Goal: Book appointment/travel/reservation

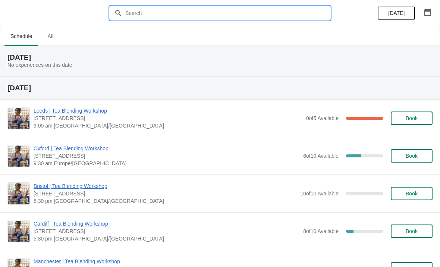
click at [223, 12] on input "text" at bounding box center [227, 12] width 205 height 13
type input "[GEOGRAPHIC_DATA]"
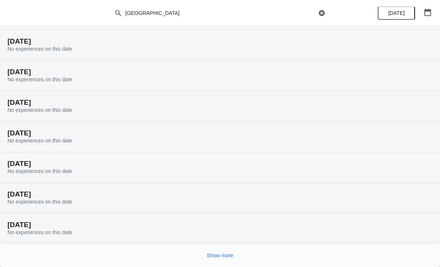
scroll to position [47, 0]
click at [224, 255] on span "Show more" at bounding box center [220, 255] width 26 height 6
click at [227, 254] on span "Show more" at bounding box center [220, 255] width 26 height 6
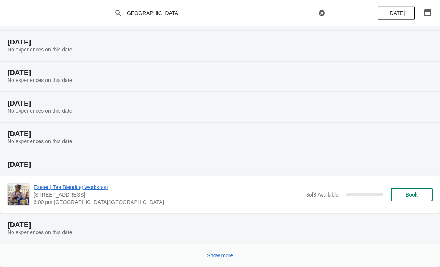
scroll to position [595, 0]
click at [222, 258] on span "Show more" at bounding box center [220, 255] width 26 height 6
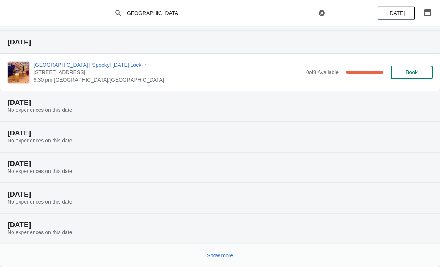
scroll to position [870, 0]
click at [223, 254] on span "Show more" at bounding box center [220, 255] width 26 height 6
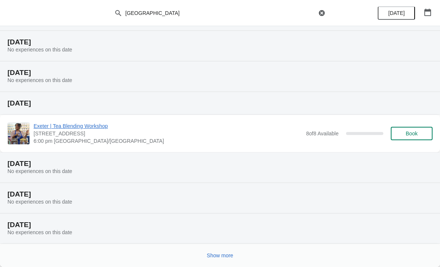
scroll to position [1144, 0]
click at [221, 255] on span "Show more" at bounding box center [220, 255] width 26 height 6
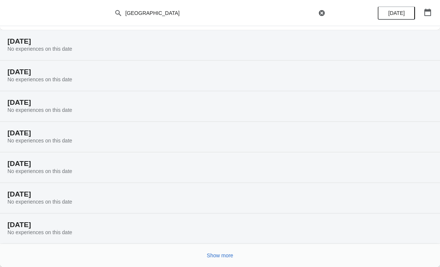
scroll to position [1419, 0]
click at [222, 257] on span "Show more" at bounding box center [220, 255] width 26 height 6
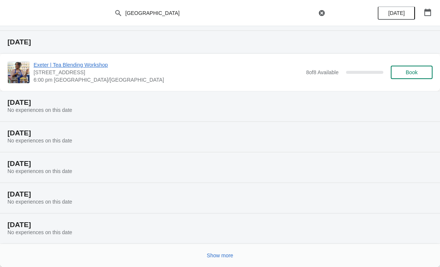
scroll to position [1693, 0]
click at [224, 259] on button "Show more" at bounding box center [220, 255] width 32 height 13
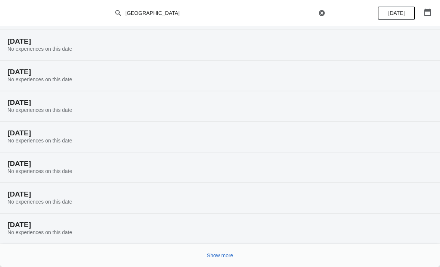
scroll to position [1938, 0]
click at [222, 254] on span "Show more" at bounding box center [220, 255] width 26 height 6
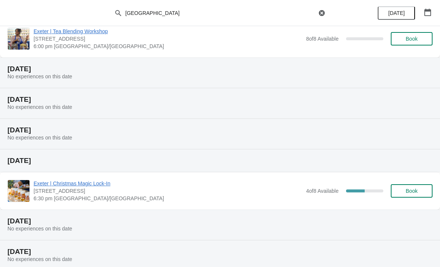
scroll to position [2185, 0]
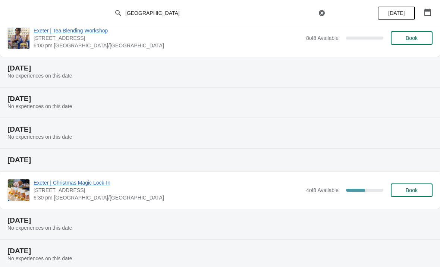
click at [419, 195] on button "Book" at bounding box center [412, 189] width 42 height 13
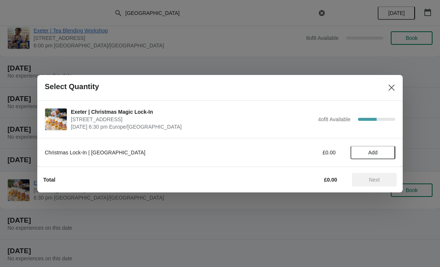
click at [375, 151] on span "Add" at bounding box center [372, 153] width 9 height 6
click at [384, 182] on span "Next" at bounding box center [374, 180] width 33 height 6
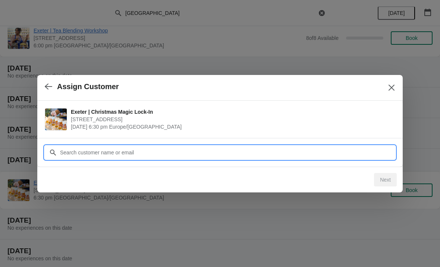
click at [252, 154] on input "Customer" at bounding box center [228, 152] width 336 height 13
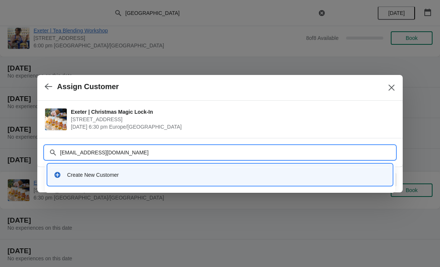
type input "[EMAIL_ADDRESS][DOMAIN_NAME]"
click at [96, 178] on div "Create New Customer" at bounding box center [226, 174] width 319 height 7
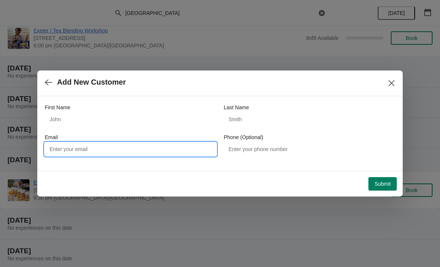
click at [156, 151] on input "Email" at bounding box center [131, 148] width 172 height 13
click at [71, 144] on input "[EMAIL_ADDRESS][DOMAIN_NAME]" at bounding box center [131, 148] width 172 height 13
type input "[EMAIL_ADDRESS][DOMAIN_NAME]"
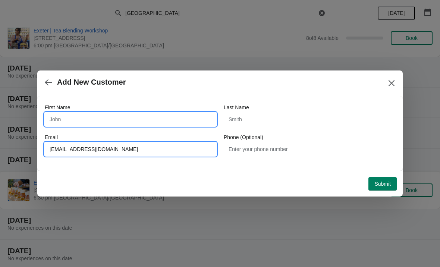
click at [112, 114] on input "First Name" at bounding box center [131, 119] width 172 height 13
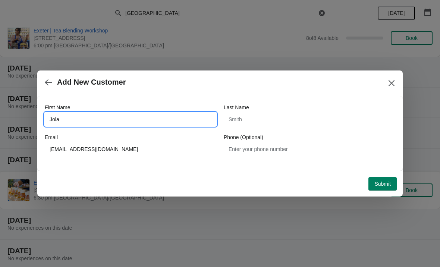
type input "Jola"
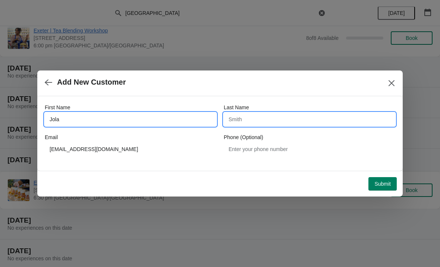
click at [301, 120] on input "Last Name" at bounding box center [310, 119] width 172 height 13
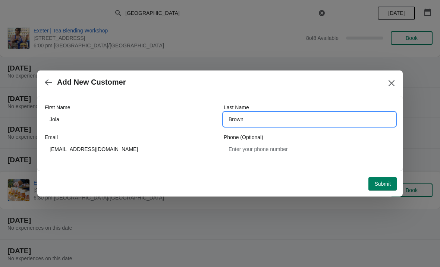
type input "Brown"
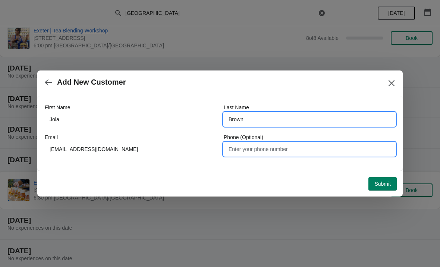
click at [283, 147] on input "Phone (Optional)" at bounding box center [310, 148] width 172 height 13
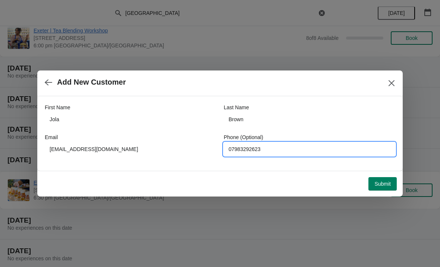
click at [247, 147] on input "07983292623" at bounding box center [310, 148] width 172 height 13
click at [244, 149] on input "07983292623" at bounding box center [310, 148] width 172 height 13
click at [324, 148] on input "07983292623" at bounding box center [310, 148] width 172 height 13
type input "07983292623"
click at [382, 183] on span "Submit" at bounding box center [382, 184] width 16 height 6
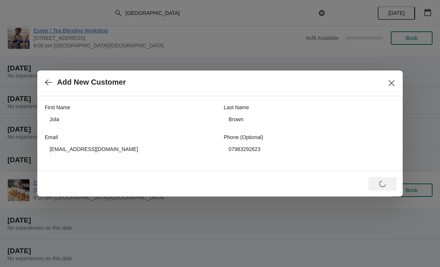
click at [53, 85] on button "button" at bounding box center [48, 82] width 13 height 15
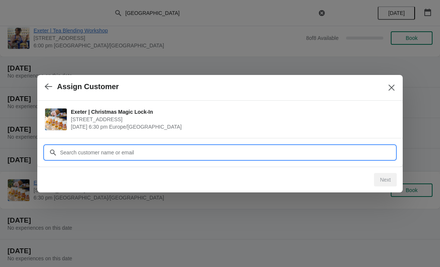
click at [222, 150] on input "Customer" at bounding box center [228, 152] width 336 height 13
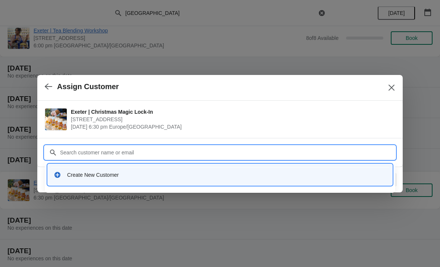
type input "J"
type input "[EMAIL_ADDRESS][DOMAIN_NAME]"
click at [119, 176] on div "Create New Customer" at bounding box center [226, 174] width 319 height 7
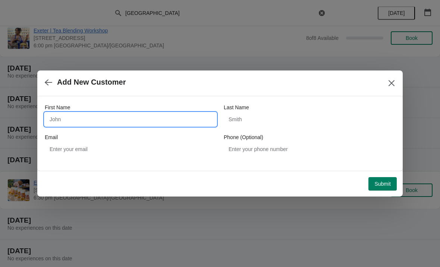
click at [133, 117] on input "First Name" at bounding box center [131, 119] width 172 height 13
type input "Jola"
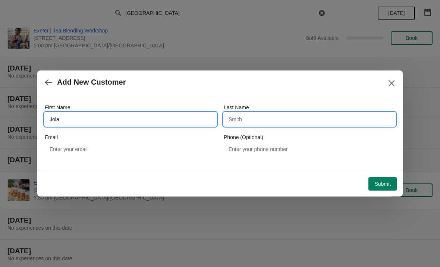
click at [292, 124] on input "Last Name" at bounding box center [310, 119] width 172 height 13
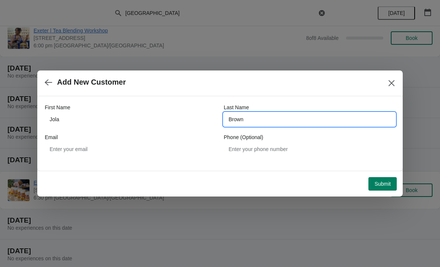
type input "Brown"
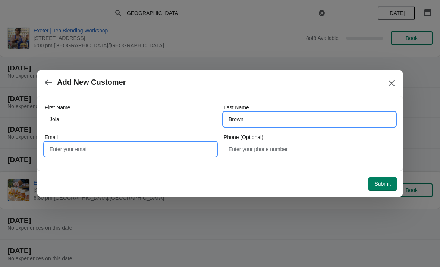
click at [149, 151] on input "Email" at bounding box center [131, 148] width 172 height 13
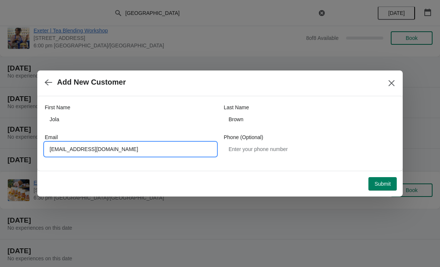
type input "[EMAIL_ADDRESS][DOMAIN_NAME]"
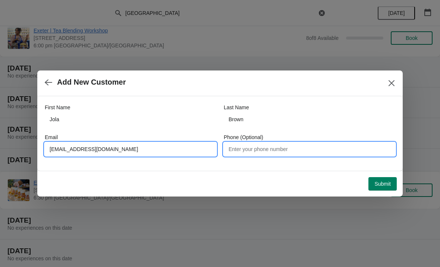
click at [273, 150] on input "Phone (Optional)" at bounding box center [310, 148] width 172 height 13
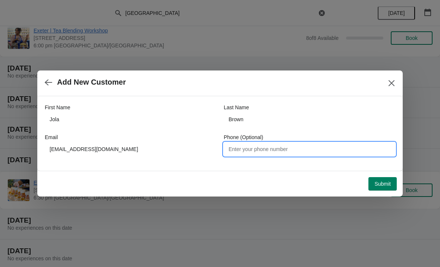
click at [261, 147] on input "Phone (Optional)" at bounding box center [310, 148] width 172 height 13
paste input "07983292623"
type input "07983292623"
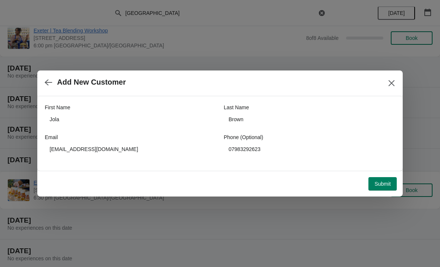
click at [385, 184] on span "Submit" at bounding box center [382, 184] width 16 height 6
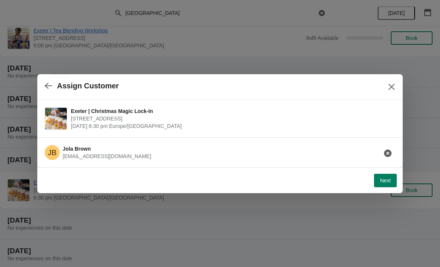
click at [385, 182] on span "Next" at bounding box center [385, 180] width 11 height 6
select select "No"
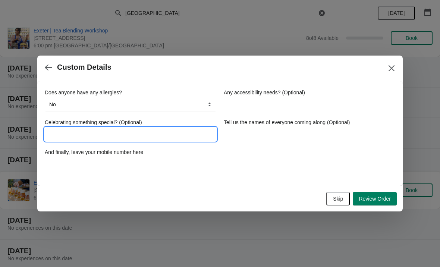
click at [131, 135] on input "Celebrating something special? (Optional)" at bounding box center [131, 134] width 172 height 13
type input "No"
click at [122, 155] on label "And finally, leave your mobile number here" at bounding box center [94, 151] width 98 height 7
click at [122, 157] on input "And finally, leave your mobile number here" at bounding box center [131, 163] width 172 height 13
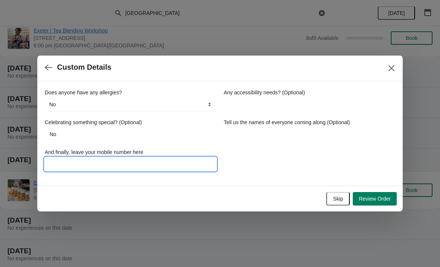
click at [123, 163] on input "And finally, leave your mobile number here" at bounding box center [131, 163] width 172 height 13
paste input "07983292623"
type input "07983292623"
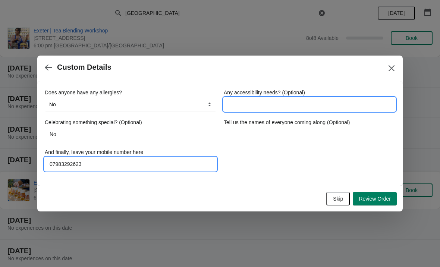
click at [311, 106] on input "Any accessibility needs? (Optional)" at bounding box center [310, 104] width 172 height 13
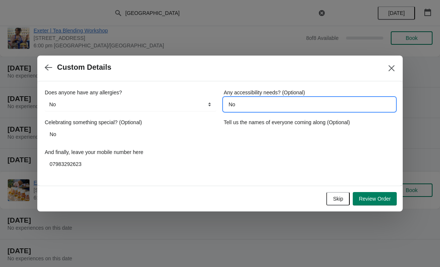
type input "No"
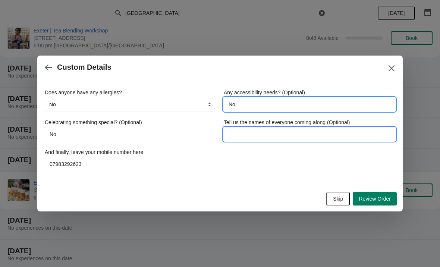
click at [330, 131] on input "Tell us the names of everyone coming along (Optional)" at bounding box center [310, 134] width 172 height 13
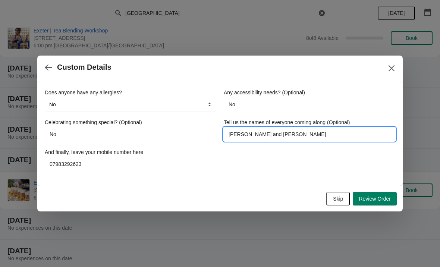
type input "[PERSON_NAME] and [PERSON_NAME]"
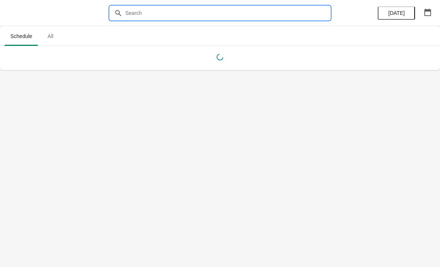
click at [179, 12] on input "text" at bounding box center [227, 12] width 205 height 13
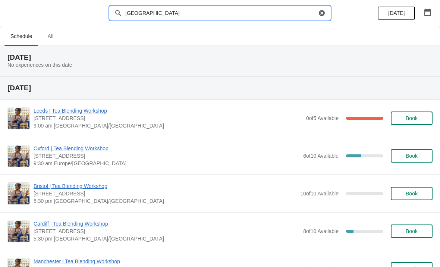
type input "[GEOGRAPHIC_DATA]"
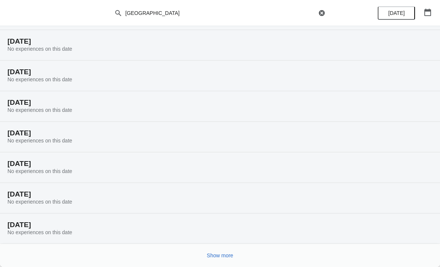
scroll to position [47, 0]
click at [212, 257] on span "Show more" at bounding box center [220, 255] width 26 height 6
click at [220, 251] on button "Show more" at bounding box center [220, 255] width 32 height 13
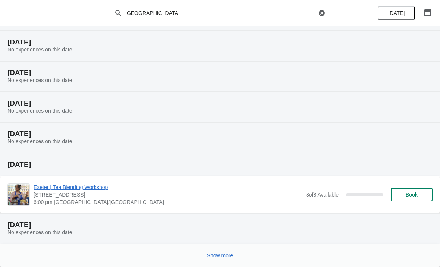
scroll to position [595, 0]
click at [223, 254] on span "Show more" at bounding box center [220, 255] width 26 height 6
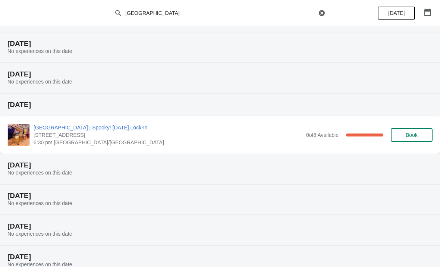
scroll to position [808, 0]
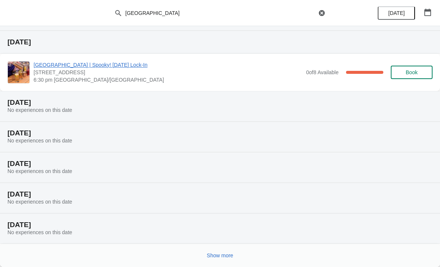
click at [226, 255] on span "Show more" at bounding box center [220, 255] width 26 height 6
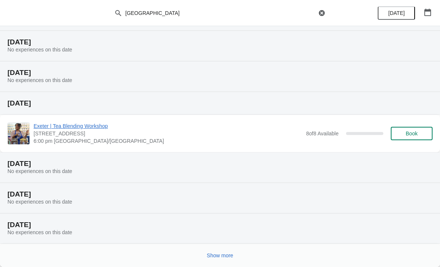
click at [223, 258] on span "Show more" at bounding box center [220, 255] width 26 height 6
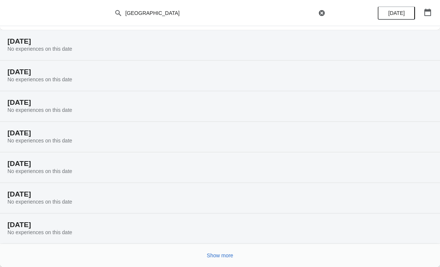
scroll to position [1419, 0]
click at [225, 255] on span "Show more" at bounding box center [220, 255] width 26 height 6
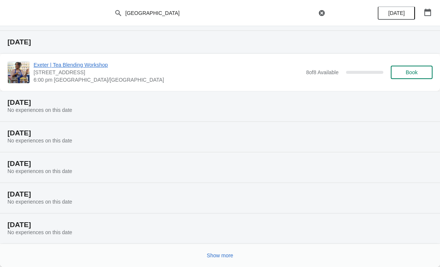
scroll to position [1693, 0]
click at [225, 256] on span "Show more" at bounding box center [220, 255] width 26 height 6
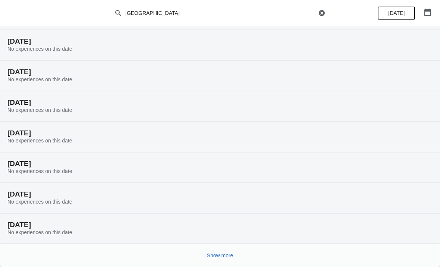
scroll to position [1938, 0]
click at [230, 253] on span "Show more" at bounding box center [220, 255] width 26 height 6
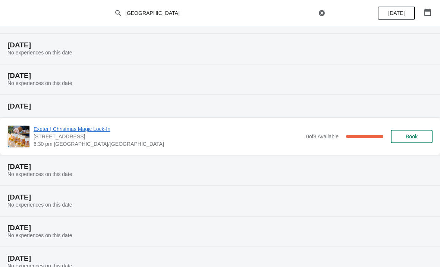
scroll to position [1226, 0]
